Goal: Information Seeking & Learning: Understand process/instructions

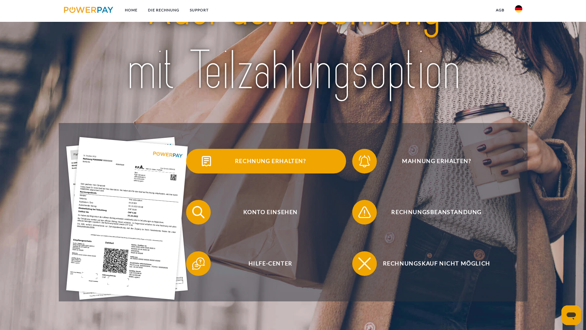
scroll to position [92, 0]
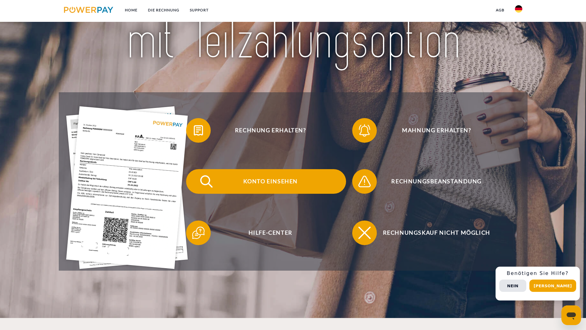
click at [257, 182] on span "Konto einsehen" at bounding box center [270, 181] width 151 height 25
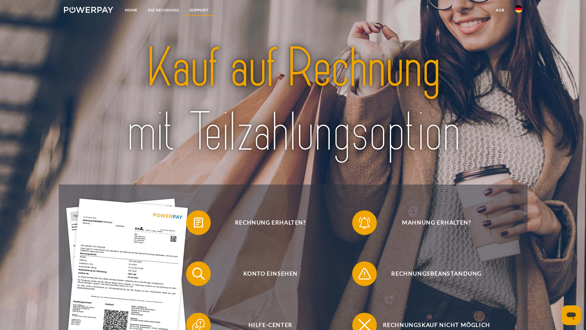
click at [195, 10] on link "SUPPORT" at bounding box center [199, 10] width 29 height 11
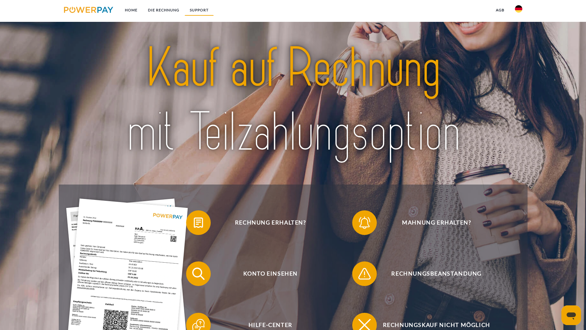
scroll to position [1089, 0]
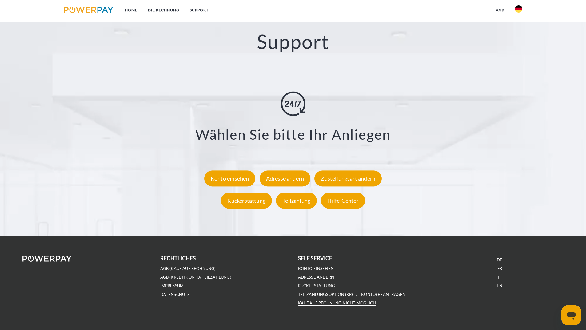
click at [323, 304] on link "Kauf auf Rechnung nicht möglich" at bounding box center [337, 303] width 78 height 5
